Goal: Information Seeking & Learning: Learn about a topic

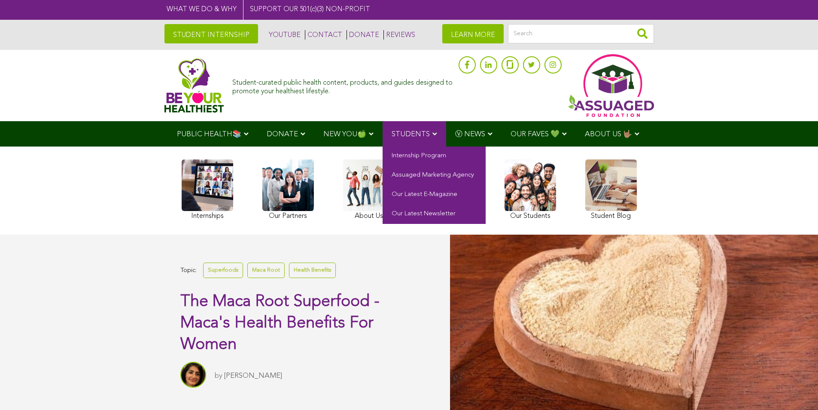
click at [434, 127] on link "STUDENTS" at bounding box center [415, 133] width 64 height 25
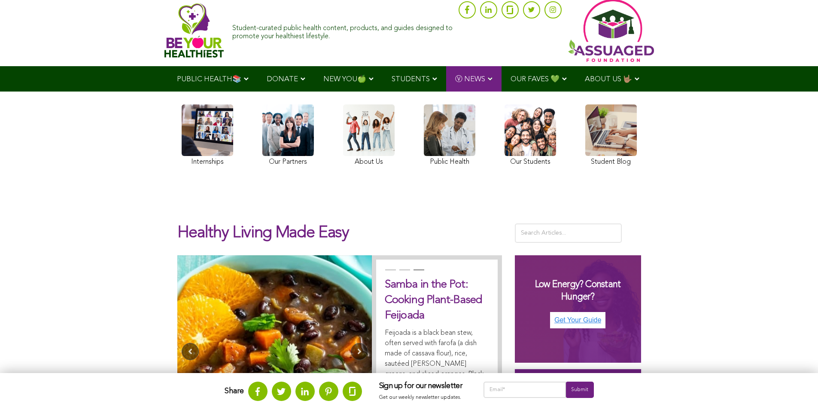
scroll to position [86, 0]
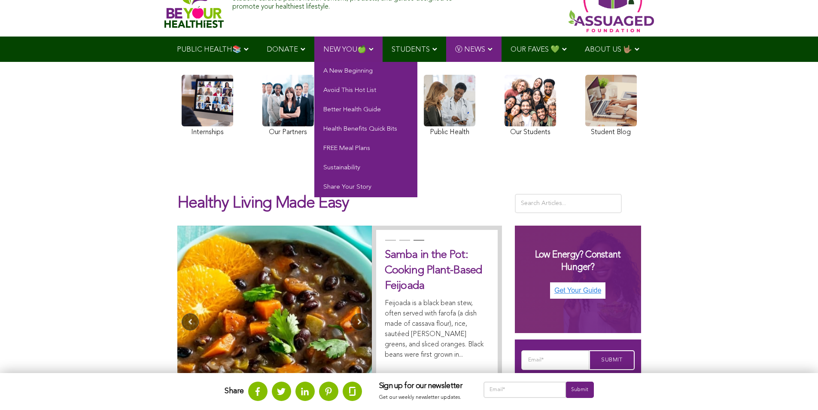
click at [319, 52] on link "NEW YOU🍏" at bounding box center [348, 49] width 68 height 25
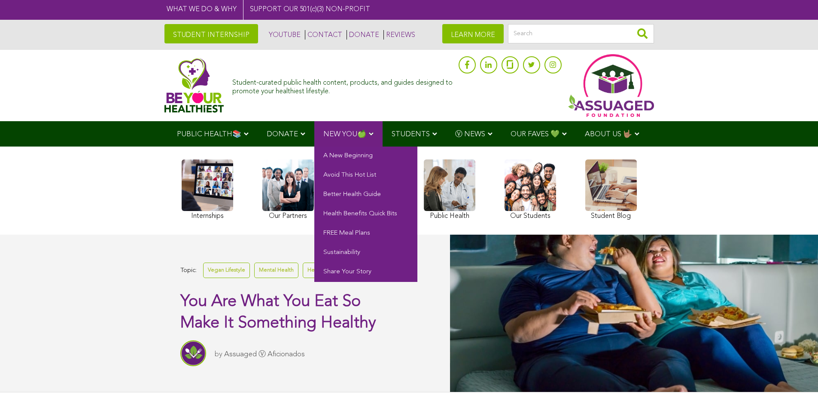
click at [370, 139] on link "NEW YOU🍏" at bounding box center [348, 133] width 68 height 25
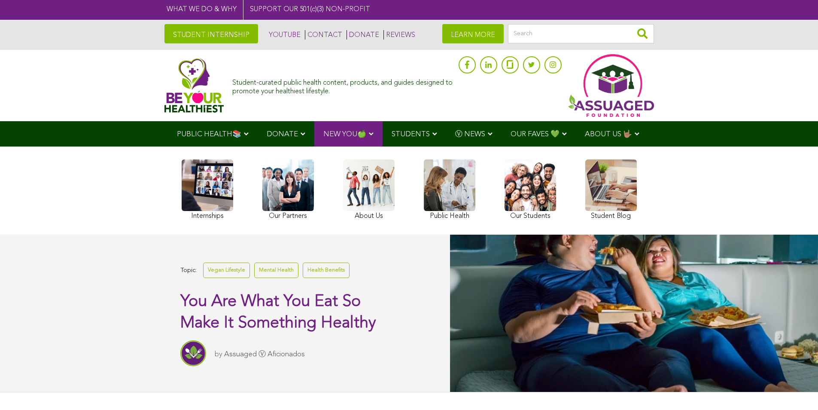
click at [283, 173] on link at bounding box center [288, 190] width 52 height 63
